Goal: Task Accomplishment & Management: Manage account settings

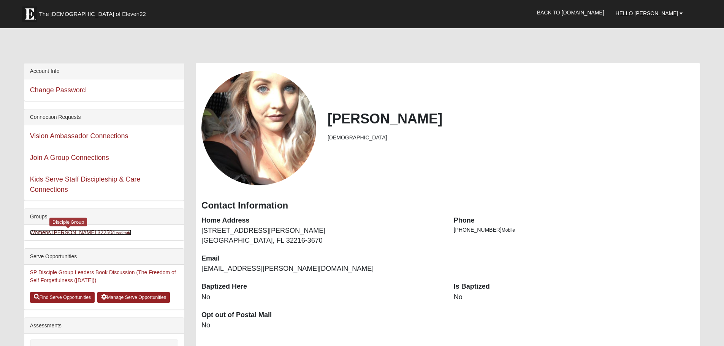
click at [75, 234] on link "Womens Wade 32250 (Leader )" at bounding box center [81, 233] width 102 height 6
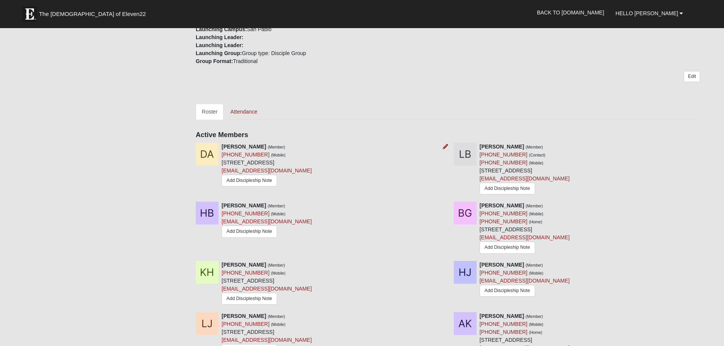
scroll to position [304, 0]
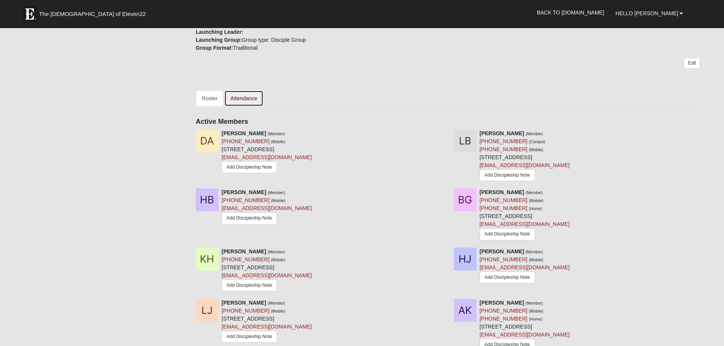
click at [248, 93] on link "Attendance" at bounding box center [243, 98] width 39 height 16
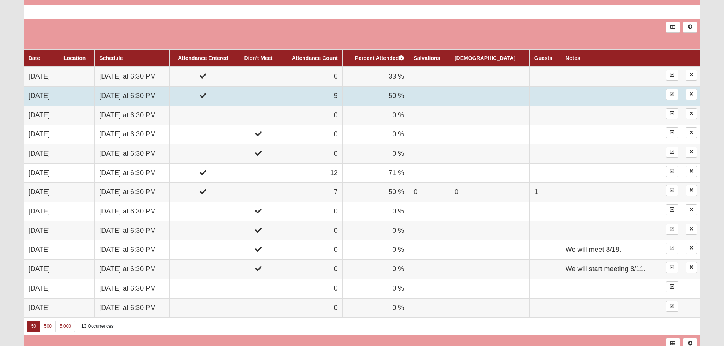
scroll to position [456, 0]
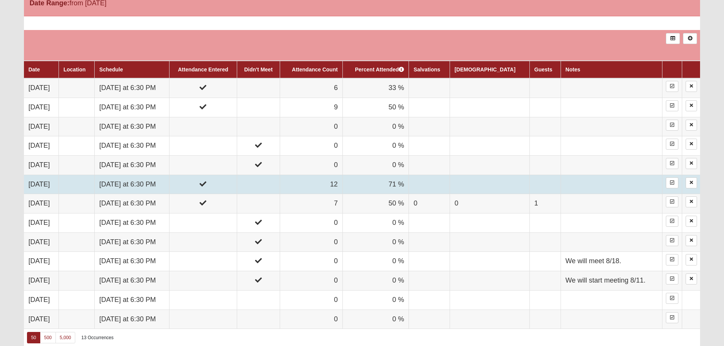
click at [222, 189] on td at bounding box center [203, 184] width 68 height 19
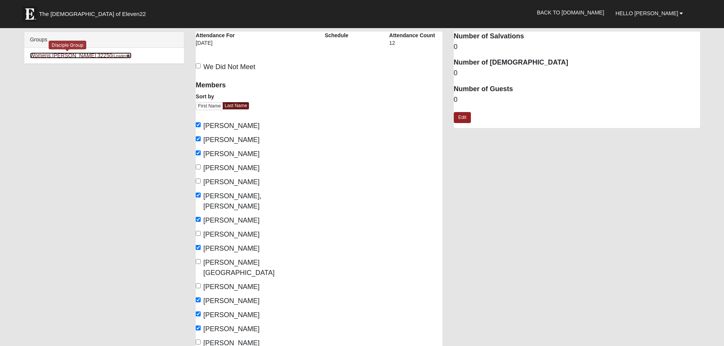
click at [112, 55] on small "(Leader )" at bounding box center [121, 56] width 19 height 5
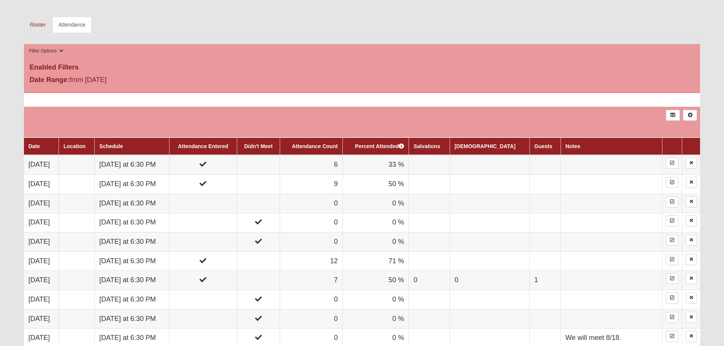
scroll to position [379, 0]
click at [45, 25] on link "Roster" at bounding box center [38, 25] width 28 height 16
